Goal: Browse casually

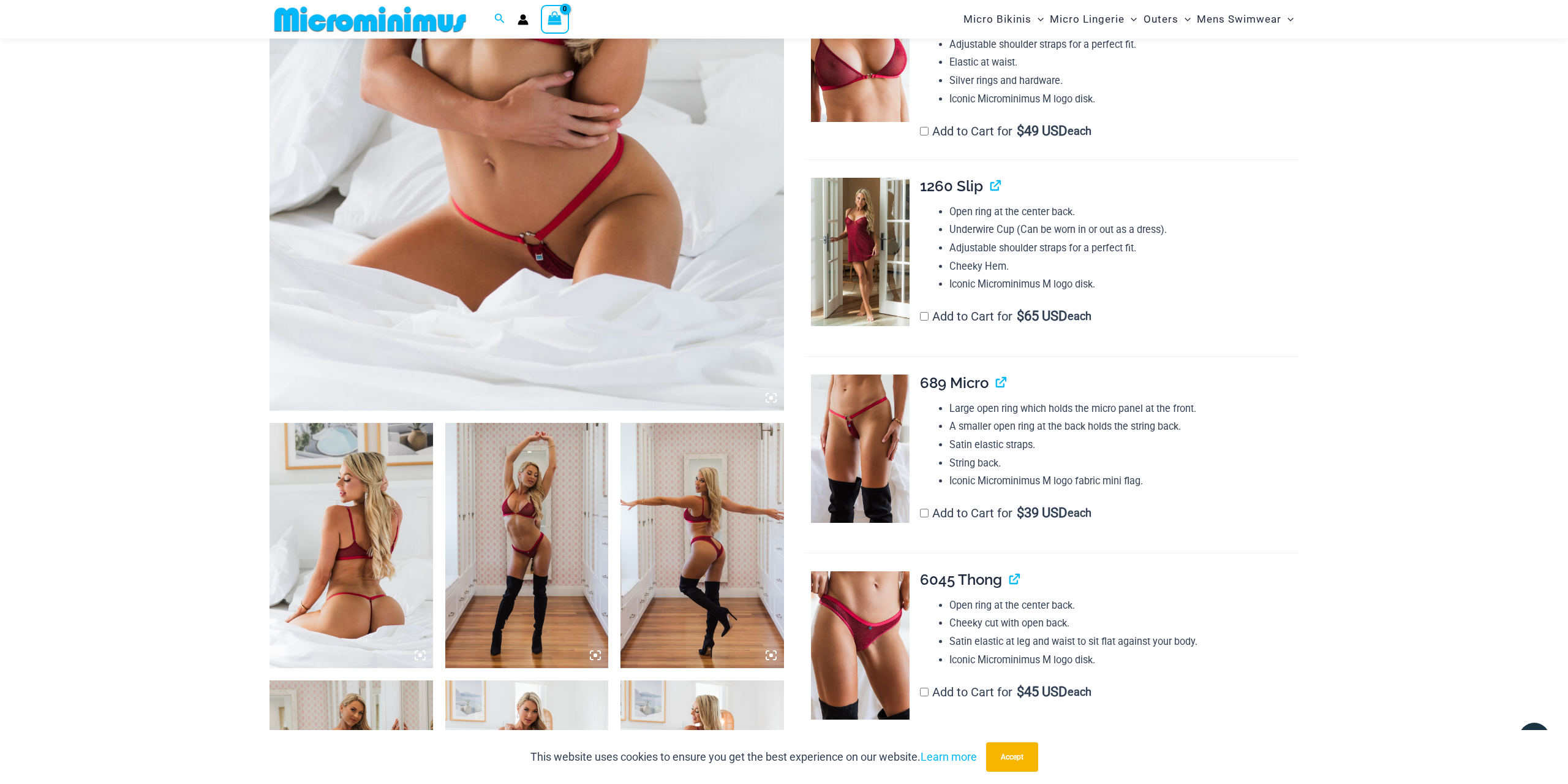
scroll to position [474, 0]
click at [338, 560] on img at bounding box center [351, 544] width 163 height 245
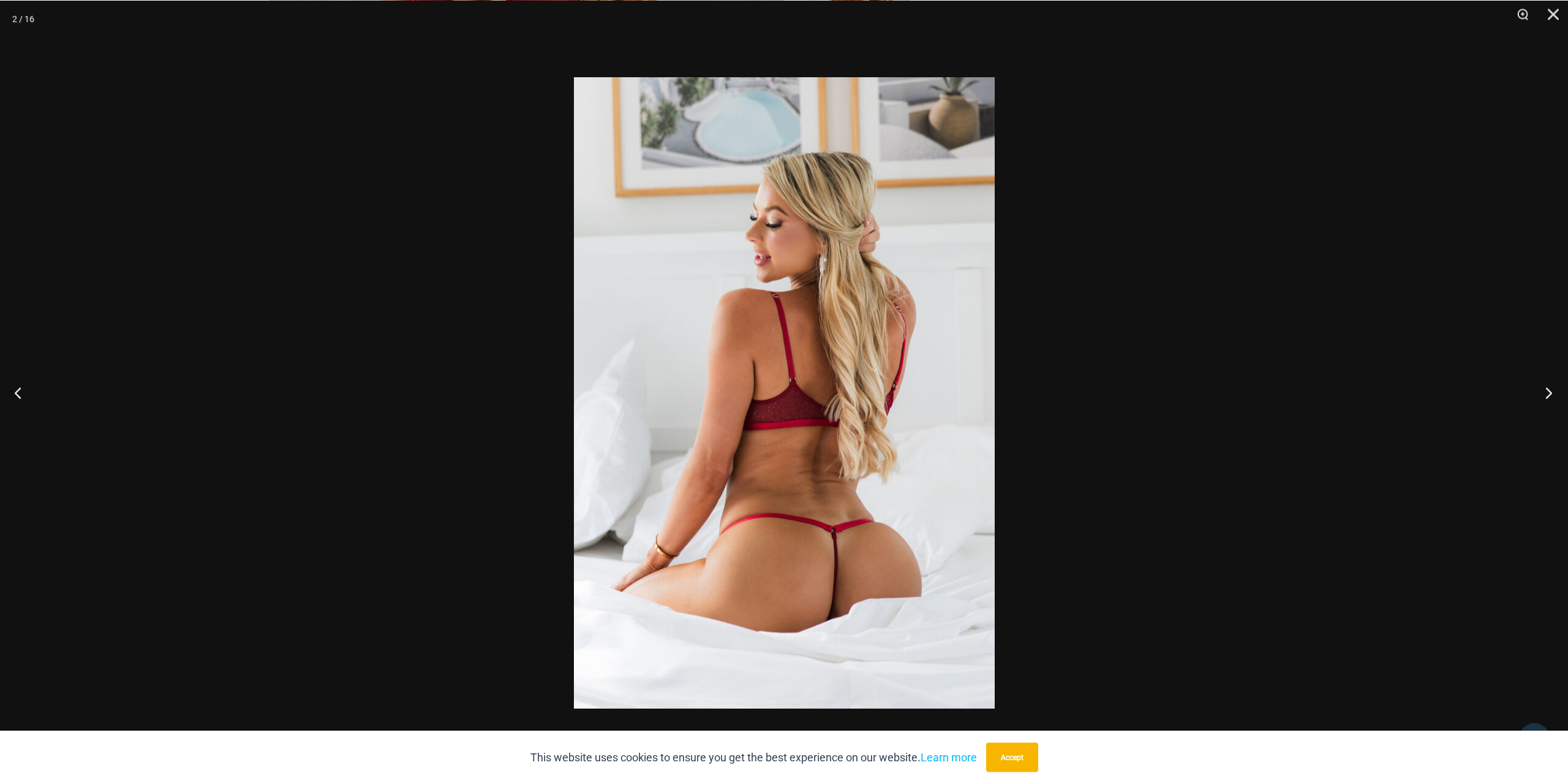
click at [1549, 395] on button "Next" at bounding box center [1545, 392] width 46 height 62
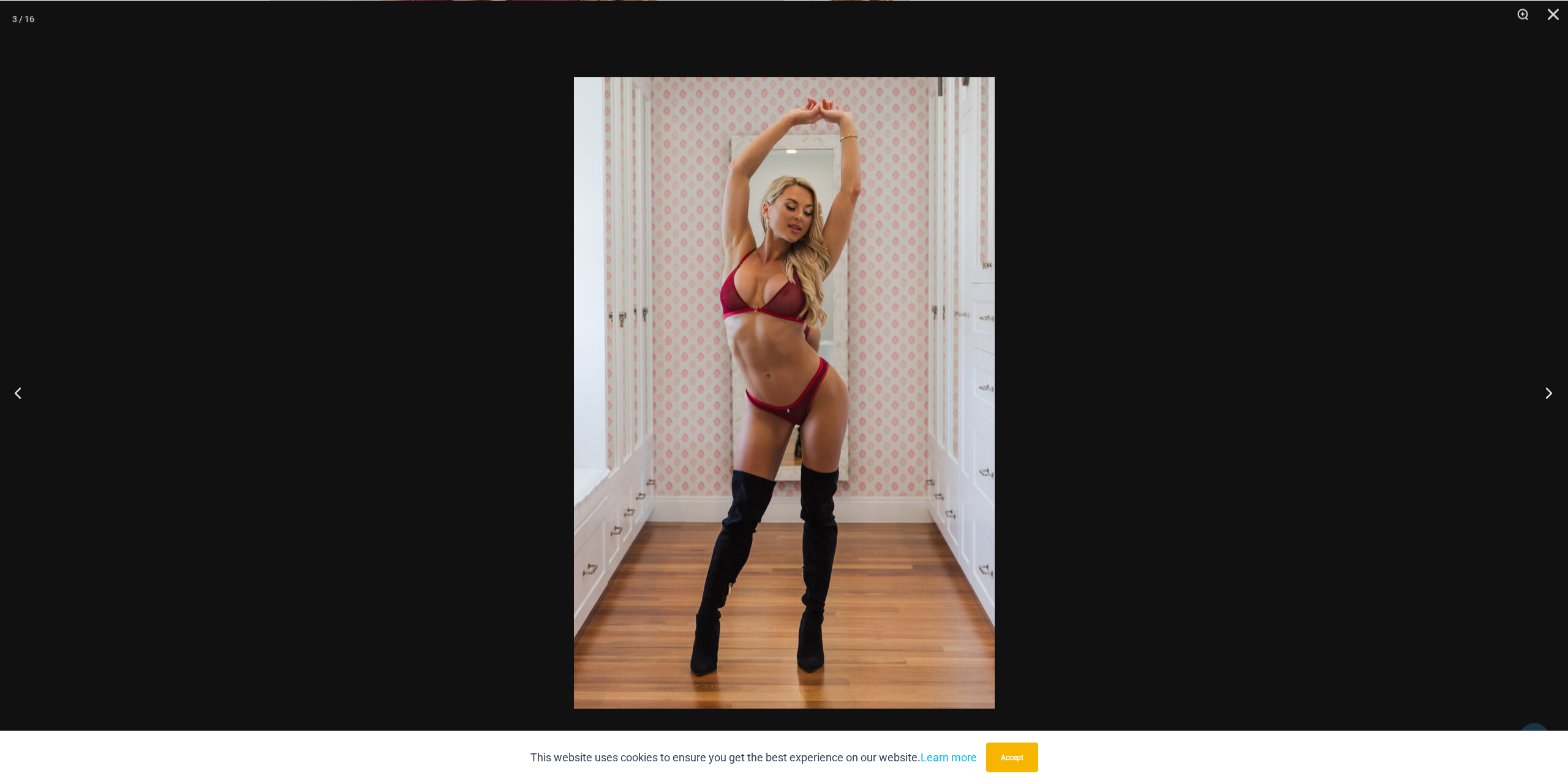
click at [1549, 395] on button "Next" at bounding box center [1545, 392] width 46 height 62
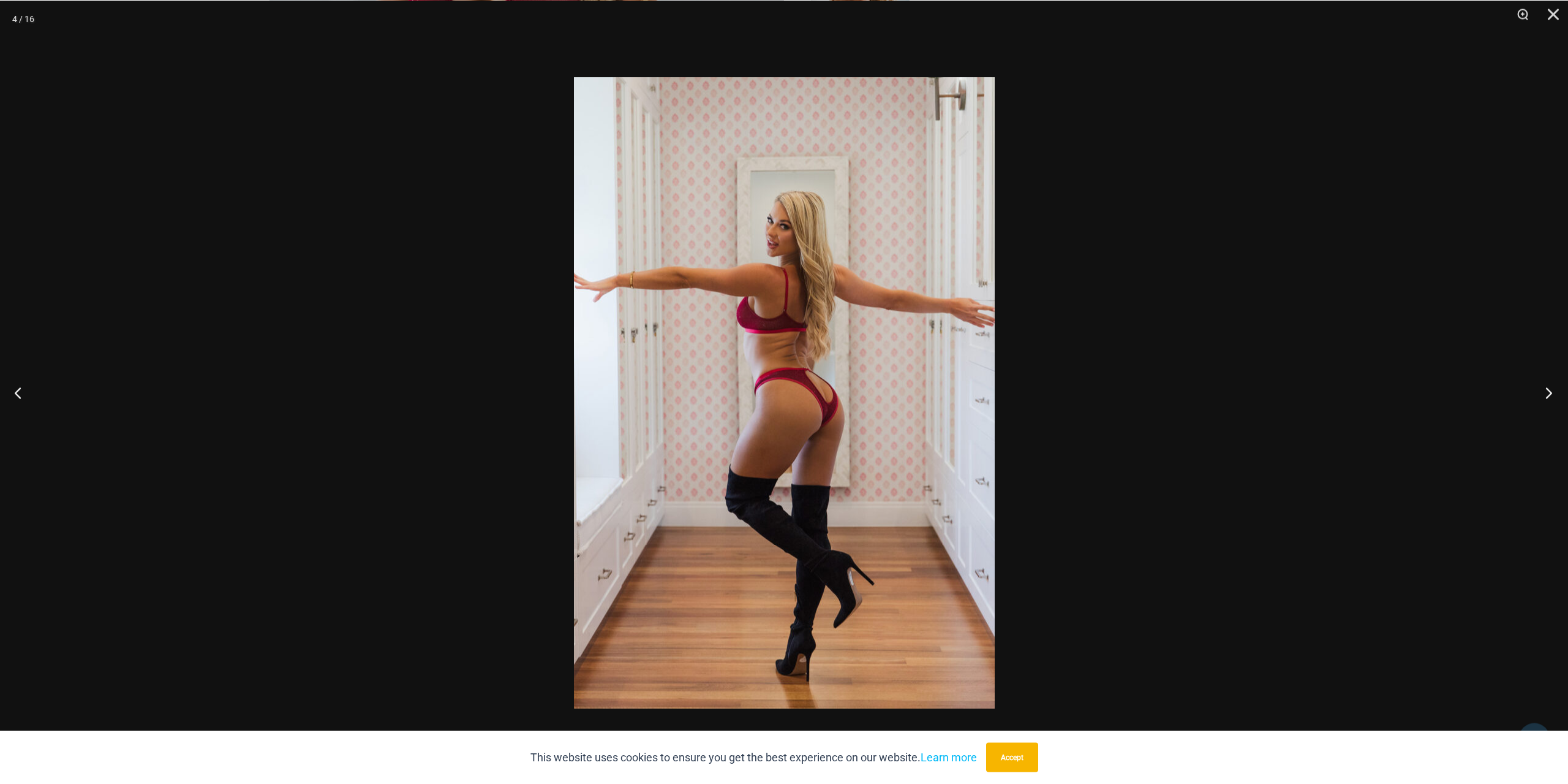
click at [1549, 395] on button "Next" at bounding box center [1545, 392] width 46 height 62
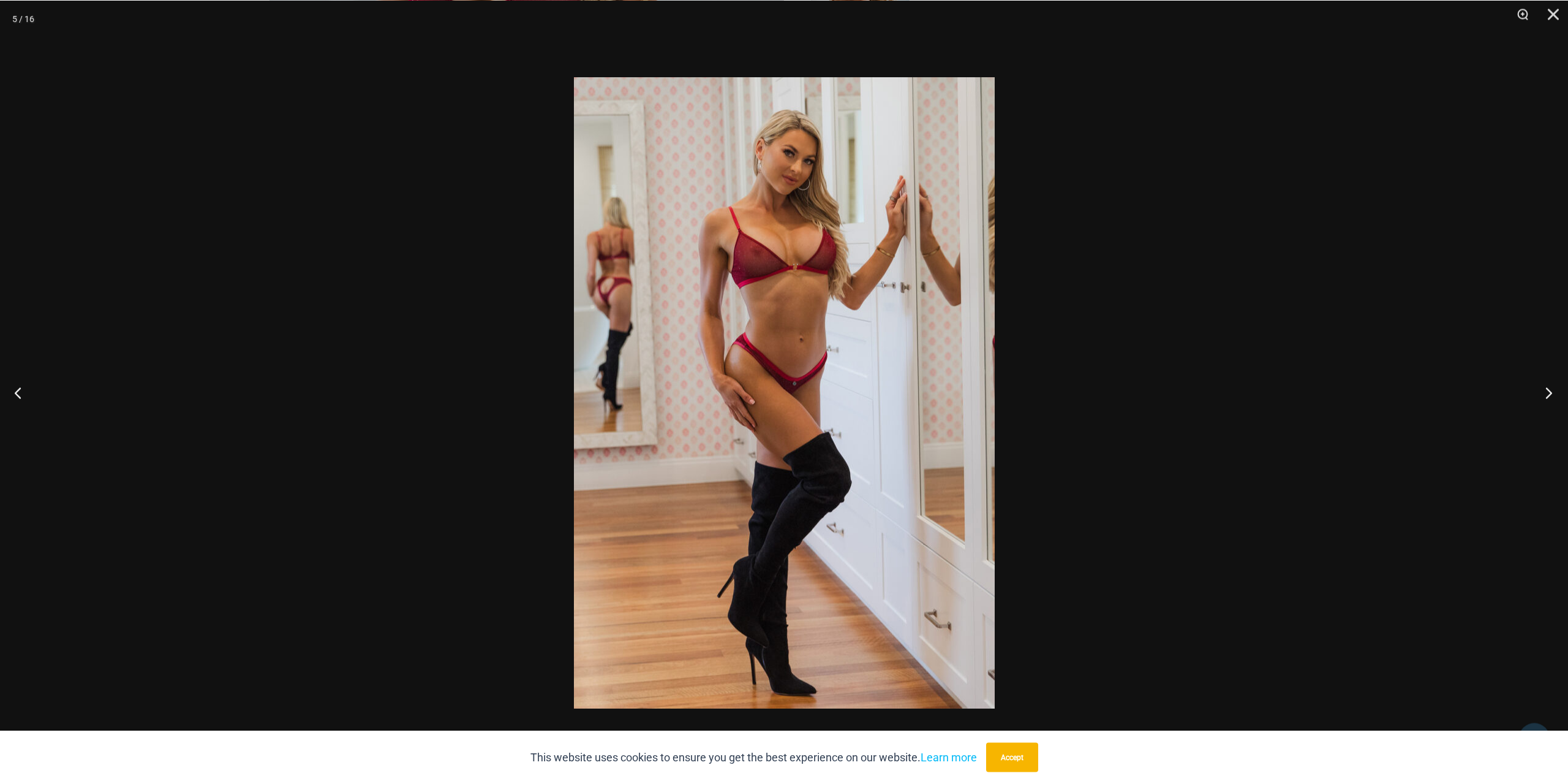
click at [1549, 395] on button "Next" at bounding box center [1545, 392] width 46 height 62
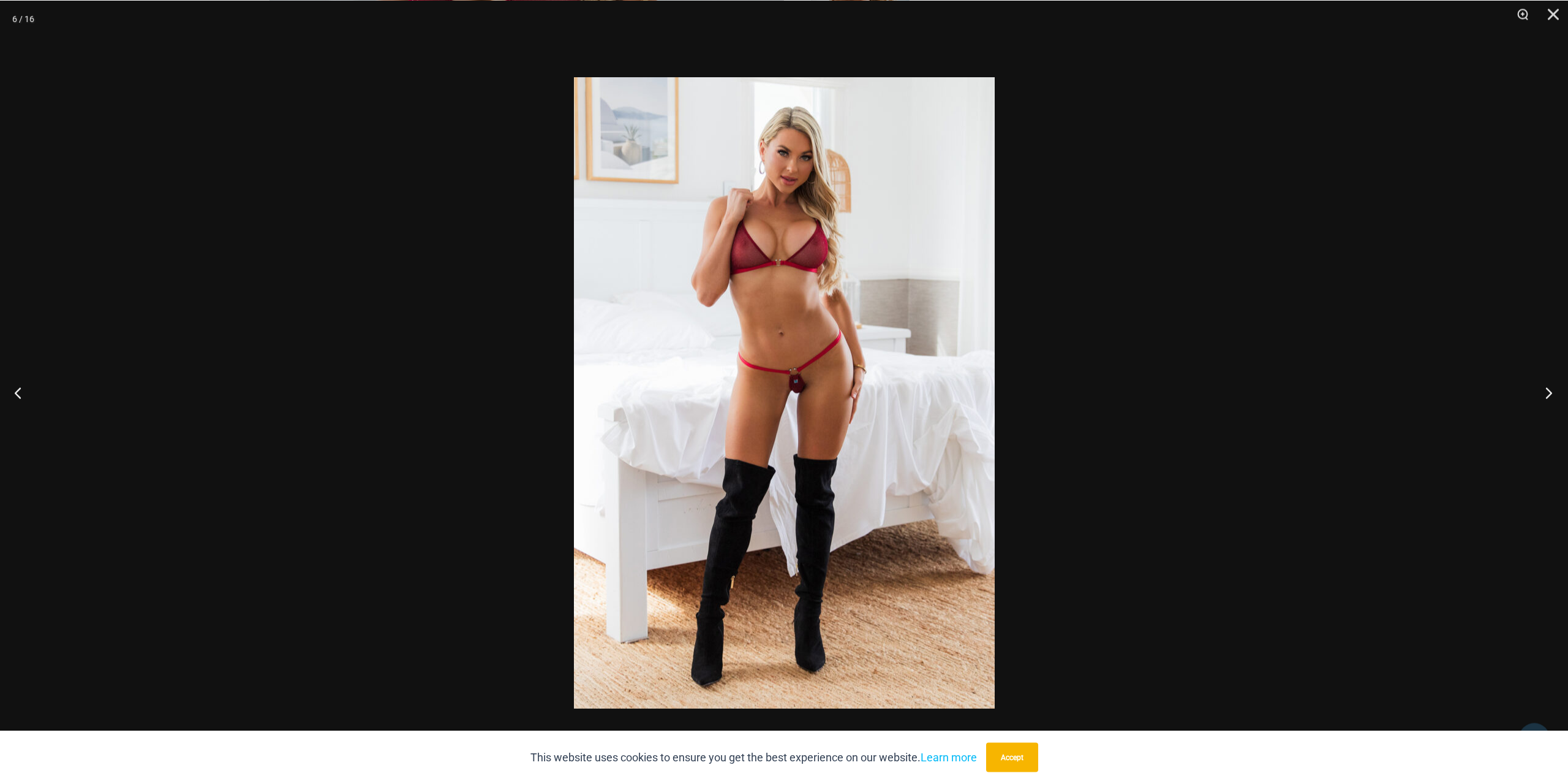
click at [1549, 395] on button "Next" at bounding box center [1545, 392] width 46 height 62
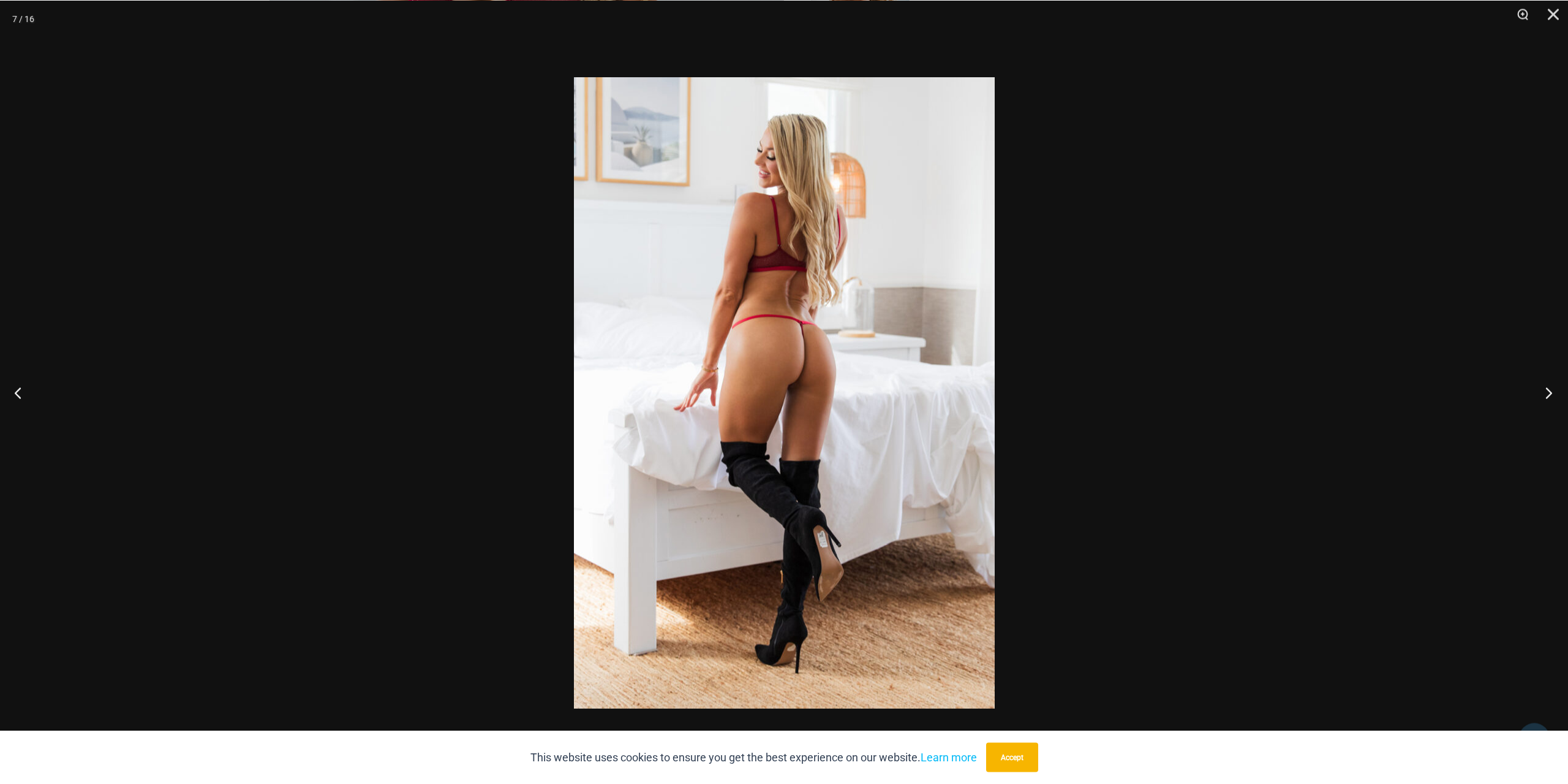
click at [1549, 395] on button "Next" at bounding box center [1545, 392] width 46 height 62
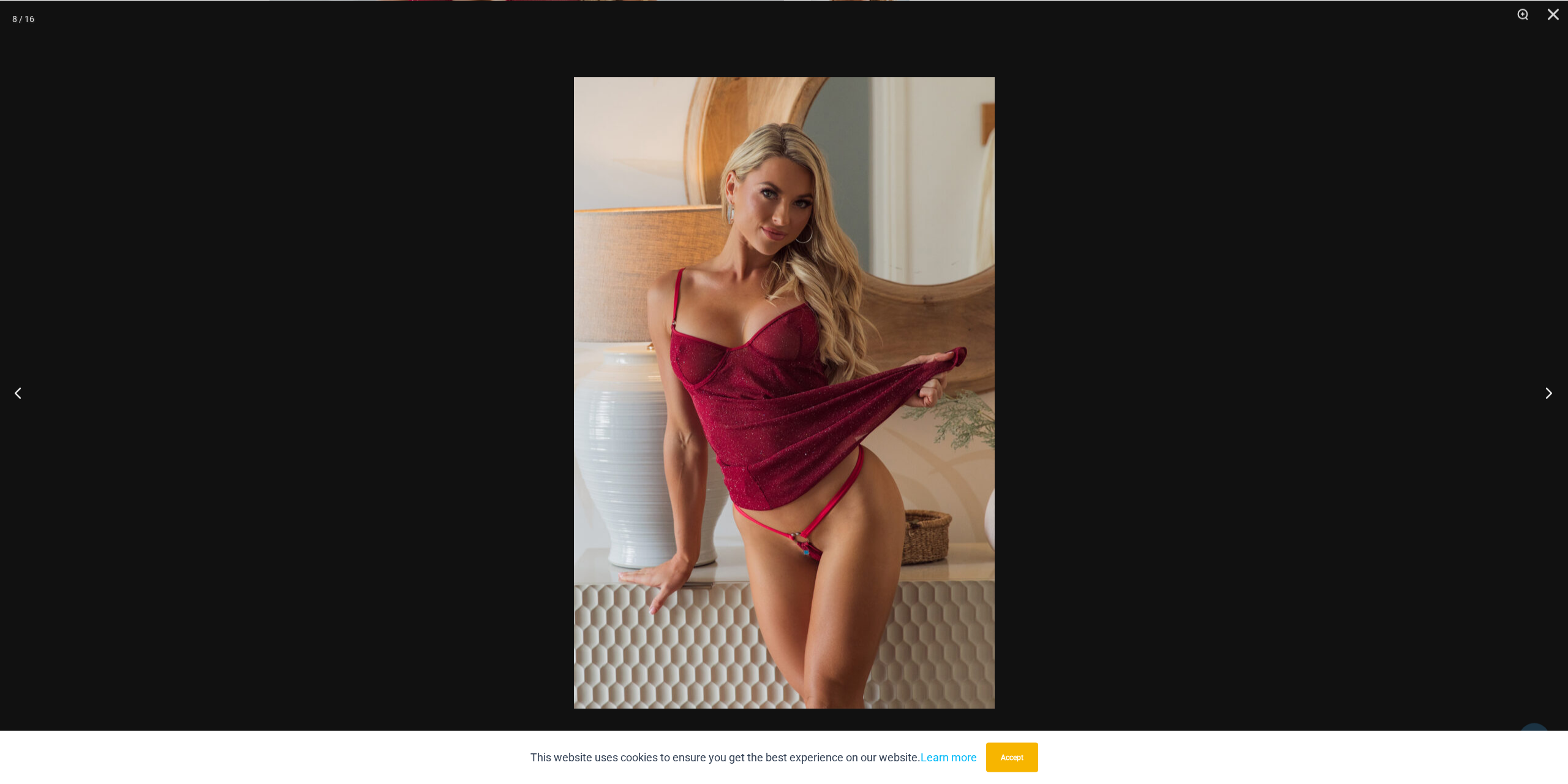
click at [1549, 395] on button "Next" at bounding box center [1545, 392] width 46 height 62
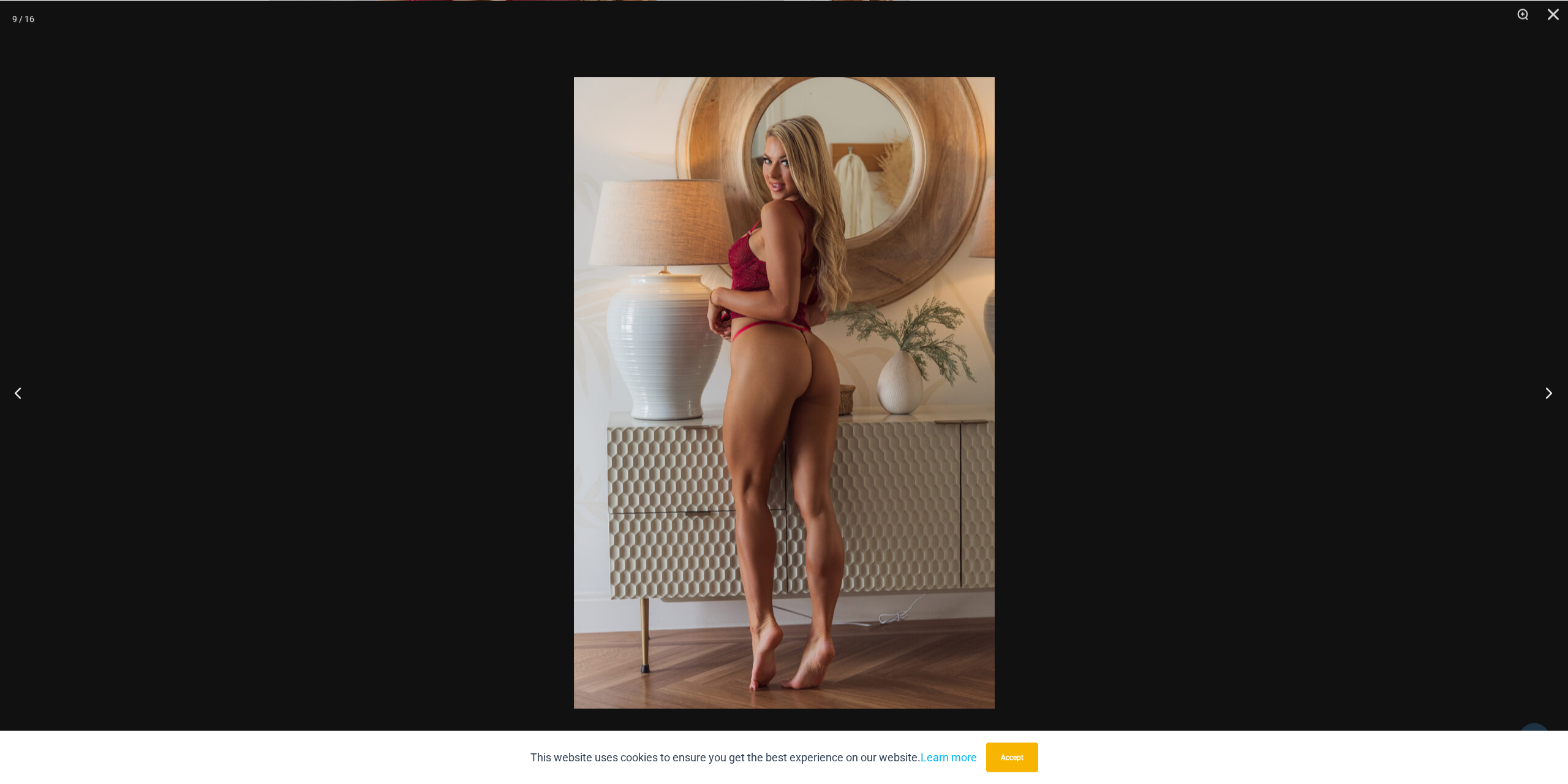
click at [1547, 395] on button "Next" at bounding box center [1545, 392] width 46 height 62
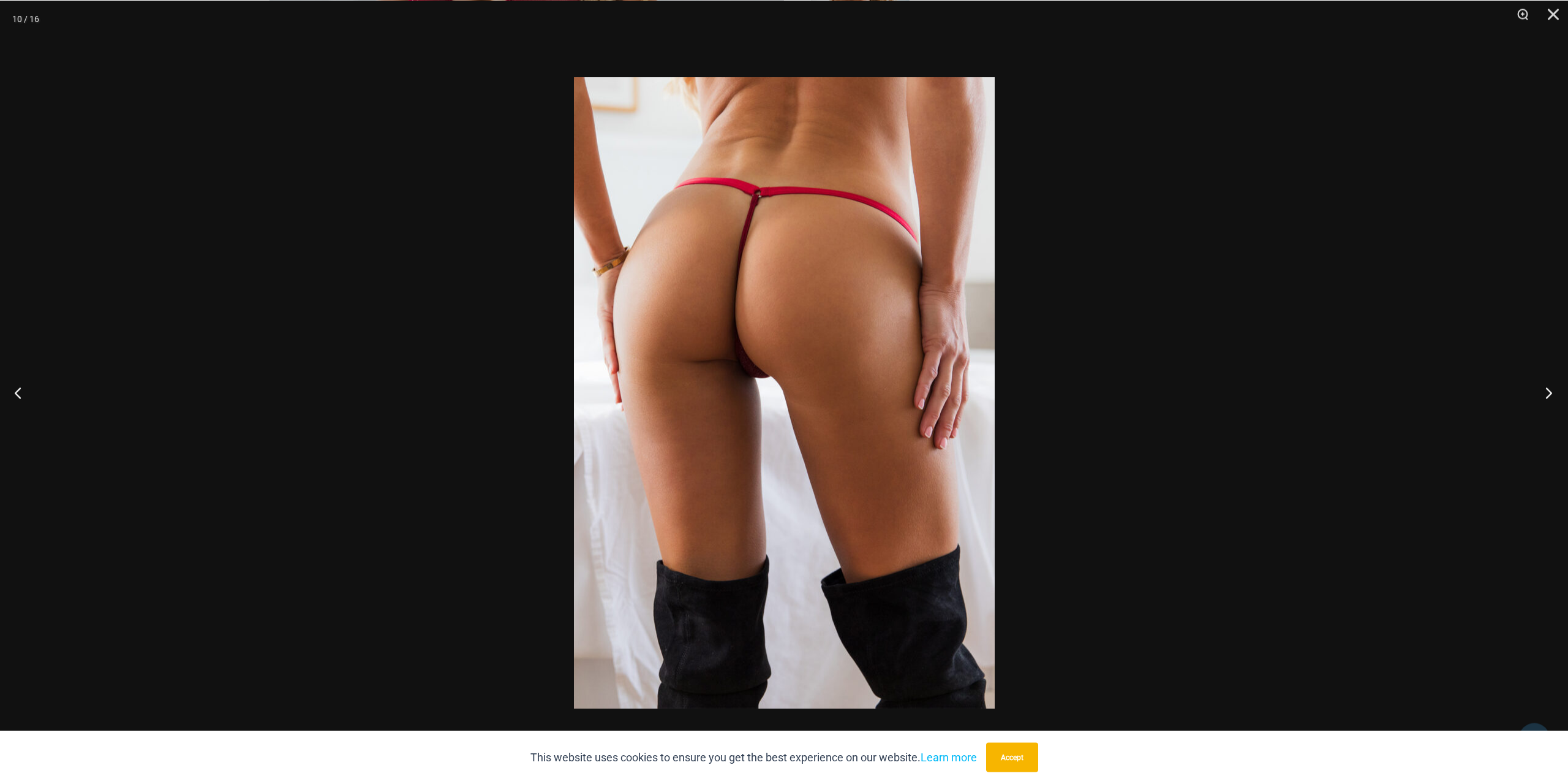
click at [1547, 395] on button "Next" at bounding box center [1545, 392] width 46 height 62
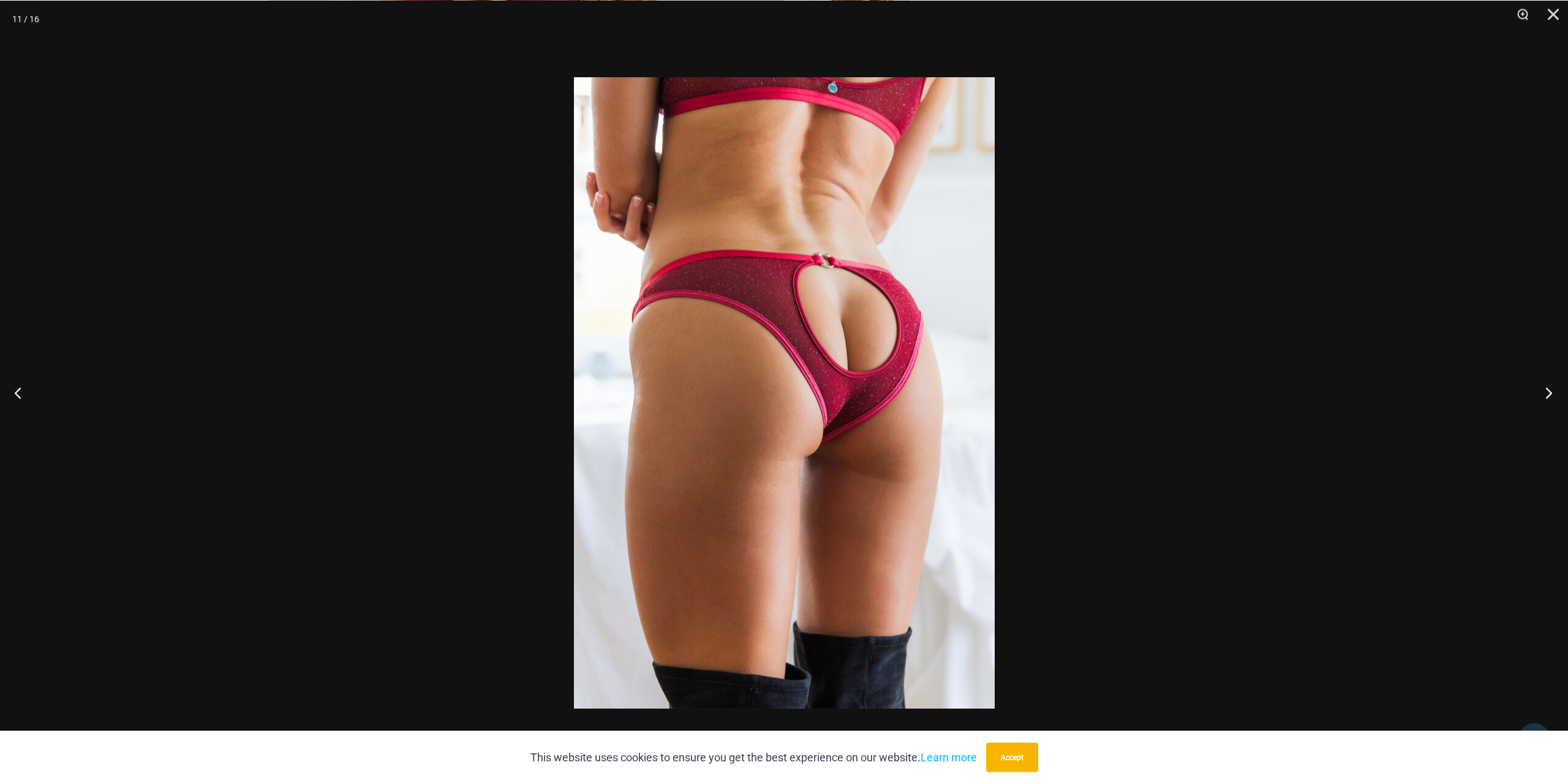
click at [1545, 395] on button "Next" at bounding box center [1545, 392] width 46 height 62
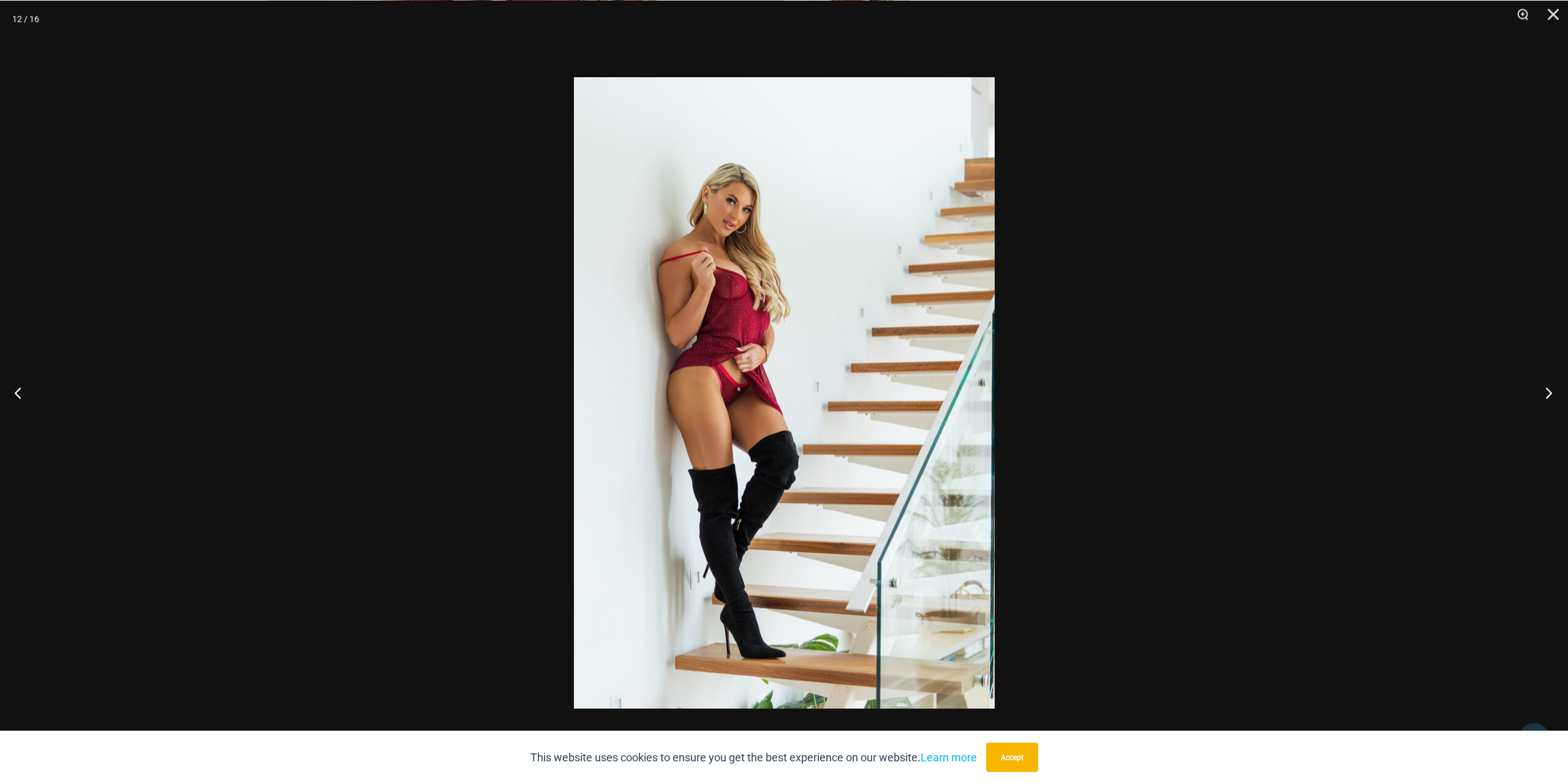
click at [1545, 395] on button "Next" at bounding box center [1545, 392] width 46 height 62
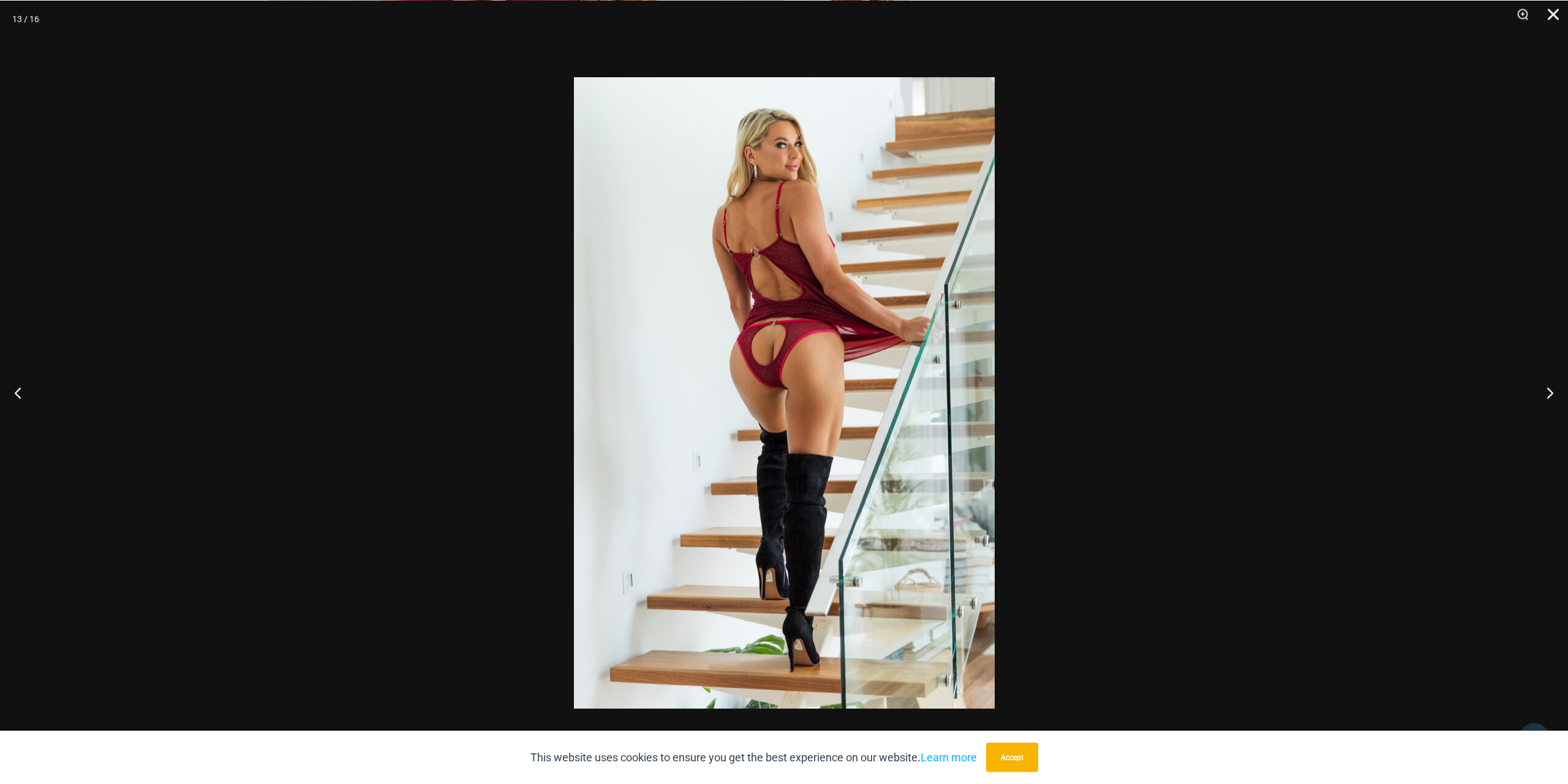
click at [1553, 13] on button "Close" at bounding box center [1549, 18] width 31 height 37
